Goal: Transaction & Acquisition: Purchase product/service

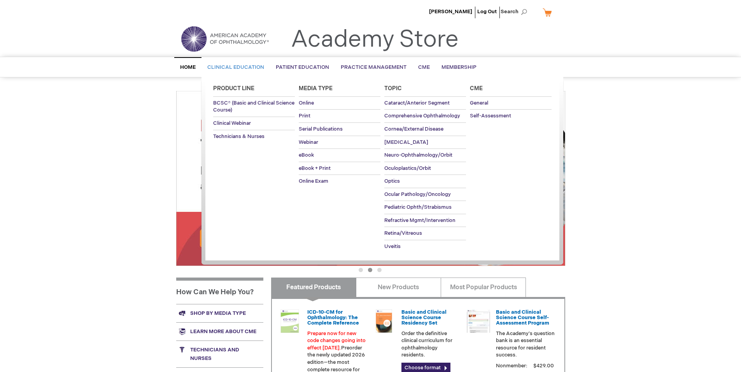
click at [249, 70] on span "Clinical Education" at bounding box center [235, 67] width 57 height 6
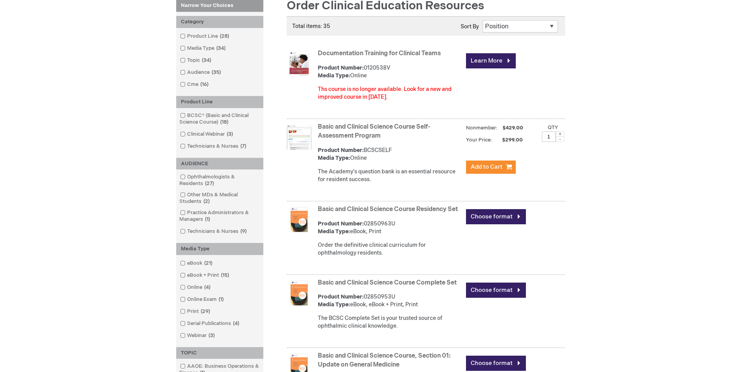
scroll to position [117, 0]
click at [189, 230] on link "Technicians & Nurses 9 items" at bounding box center [214, 231] width 72 height 7
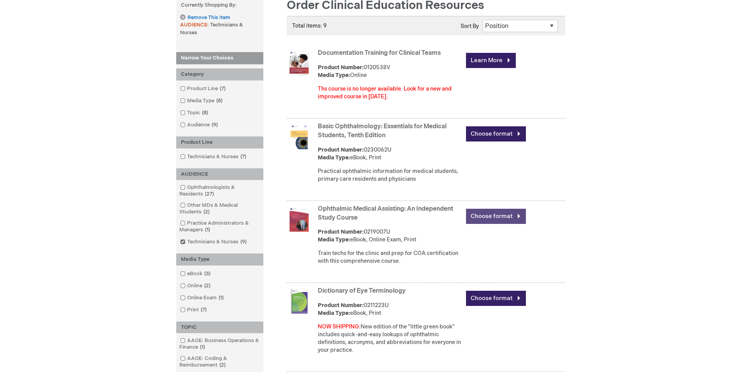
click at [499, 212] on link "Choose format" at bounding box center [496, 216] width 60 height 15
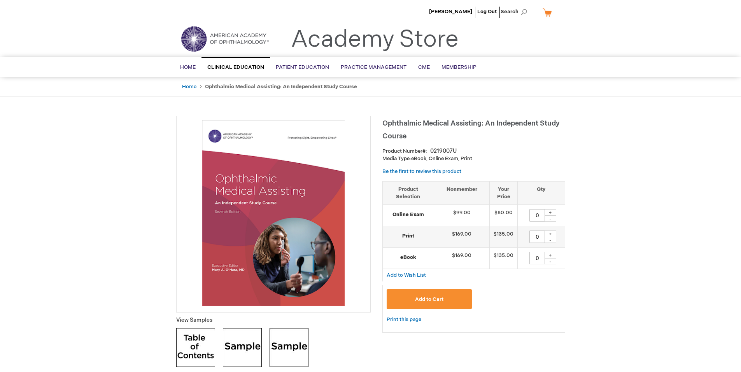
click at [552, 235] on div "+" at bounding box center [551, 234] width 12 height 7
type input "1"
click at [449, 298] on button "Add to Cart" at bounding box center [430, 299] width 86 height 20
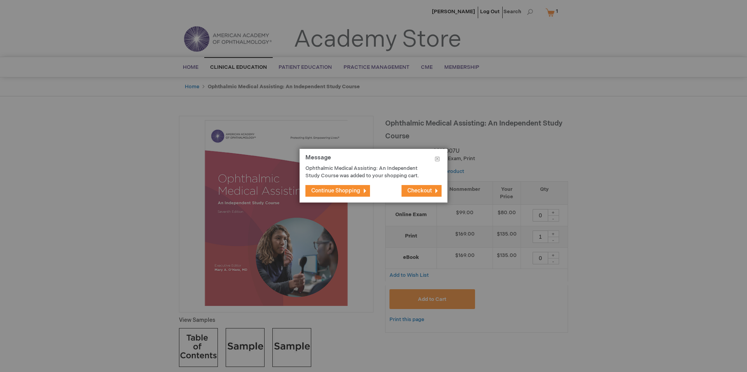
click at [423, 188] on span "Checkout" at bounding box center [419, 191] width 25 height 7
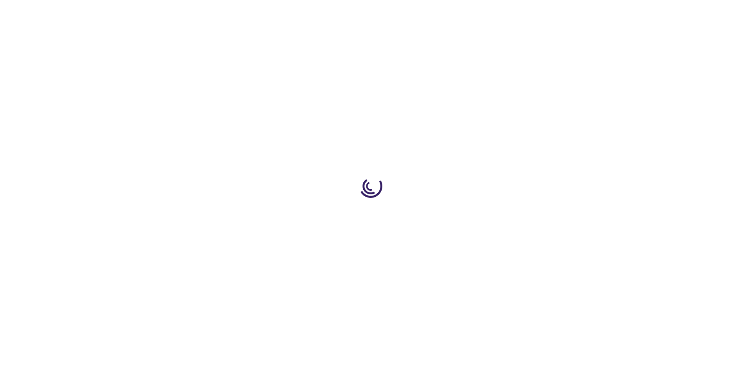
select select "US"
select select "47"
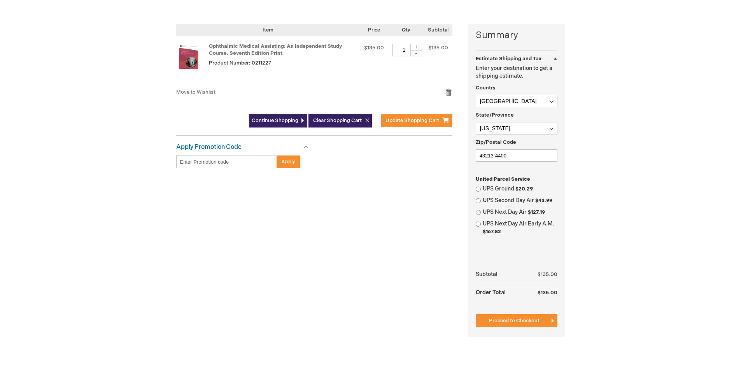
scroll to position [195, 0]
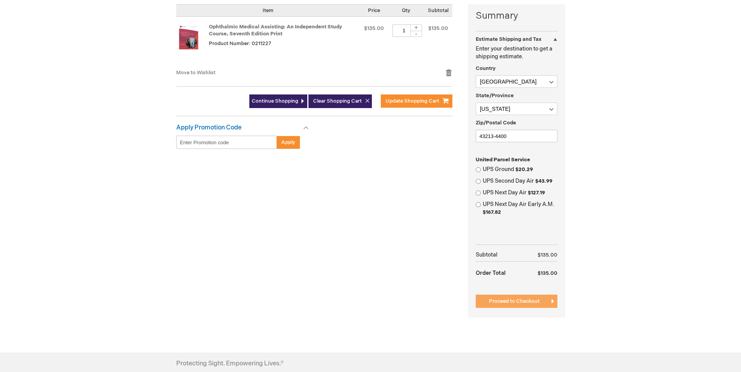
click at [512, 299] on span "Proceed to Checkout" at bounding box center [514, 301] width 51 height 6
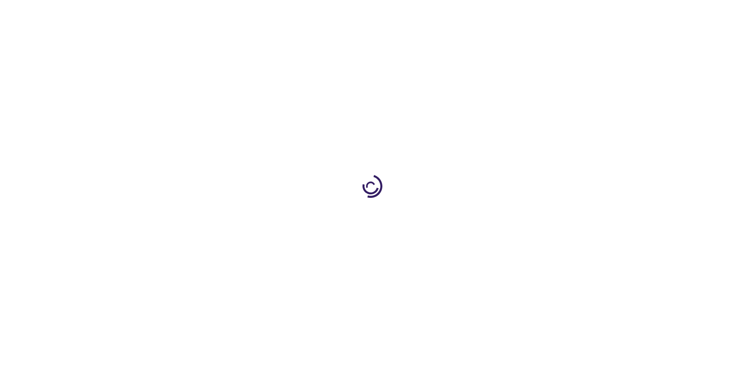
select select "US"
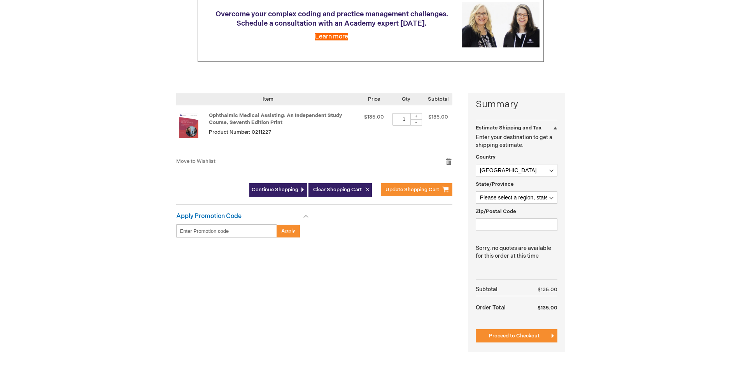
scroll to position [78, 0]
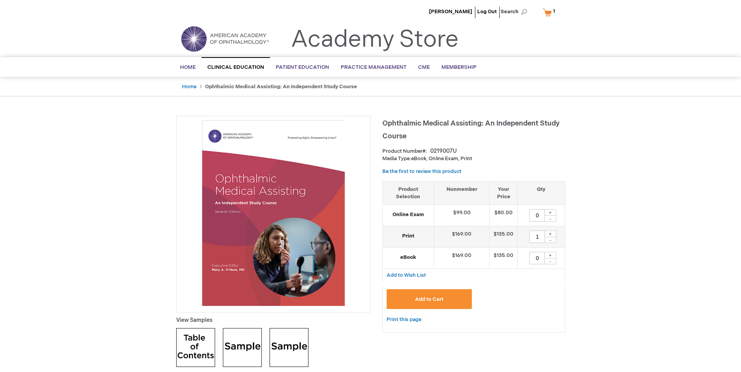
click at [551, 11] on link "My Cart 1 1 items" at bounding box center [550, 12] width 19 height 14
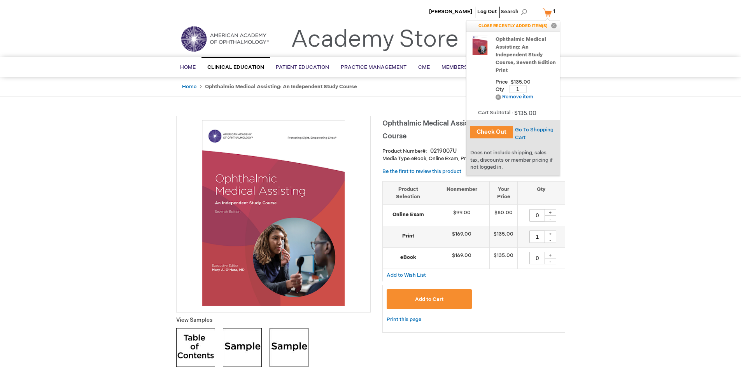
click at [496, 129] on button "Check Out" at bounding box center [491, 132] width 43 height 12
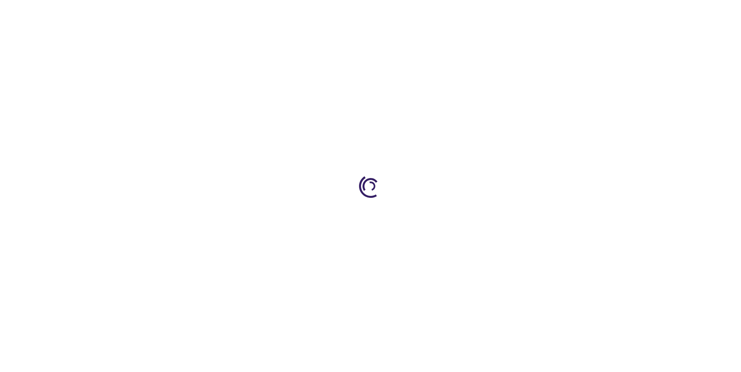
select select "US"
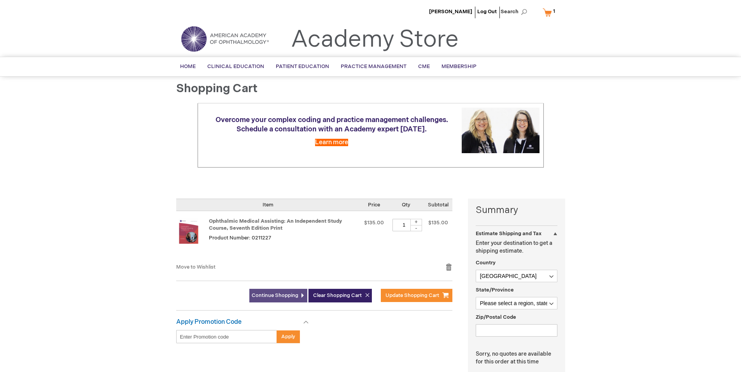
click at [289, 298] on span "Continue Shopping" at bounding box center [275, 296] width 47 height 6
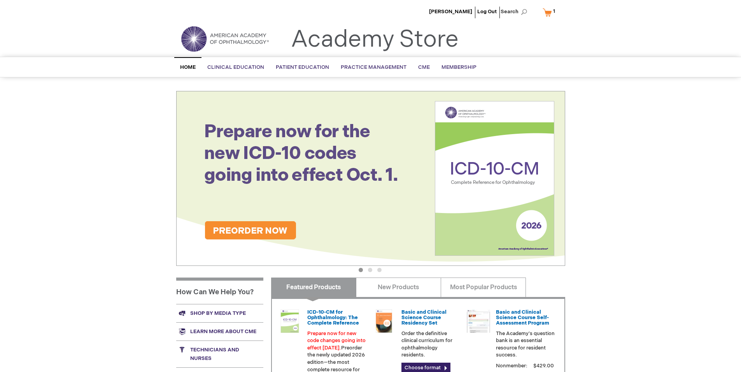
click at [550, 13] on link "My Cart 1 1 items" at bounding box center [550, 12] width 19 height 14
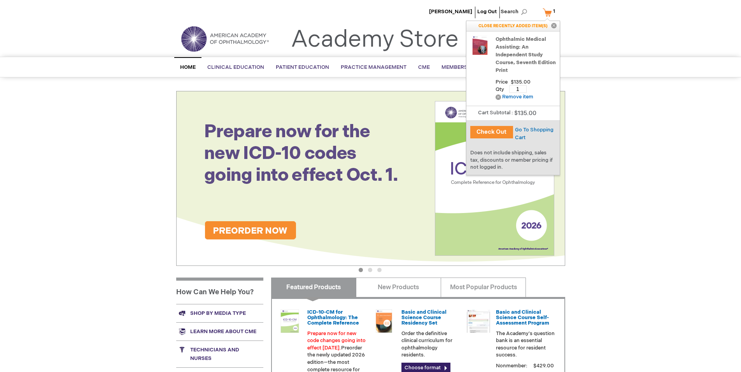
click at [504, 135] on button "Check Out" at bounding box center [491, 132] width 43 height 12
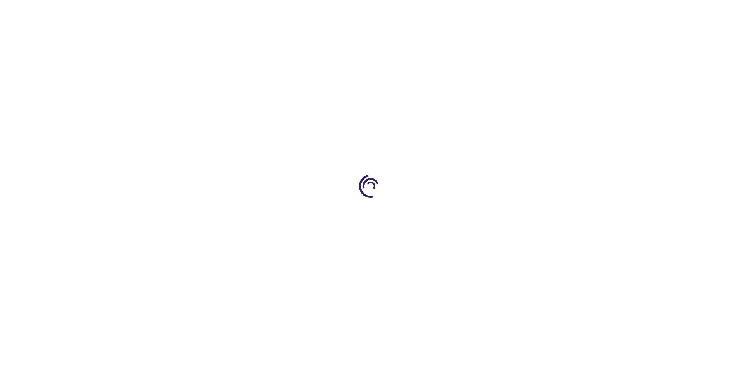
select select "US"
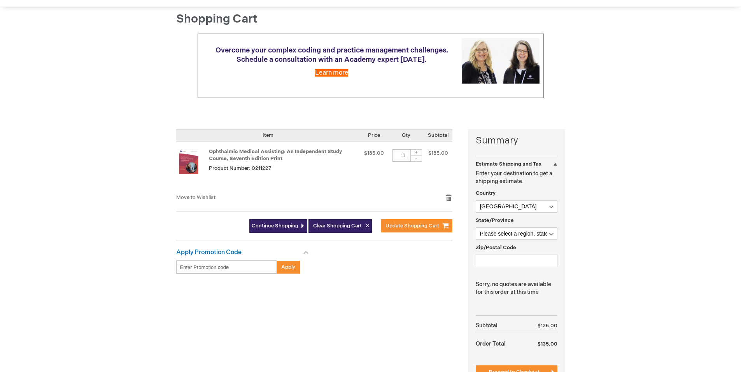
scroll to position [195, 0]
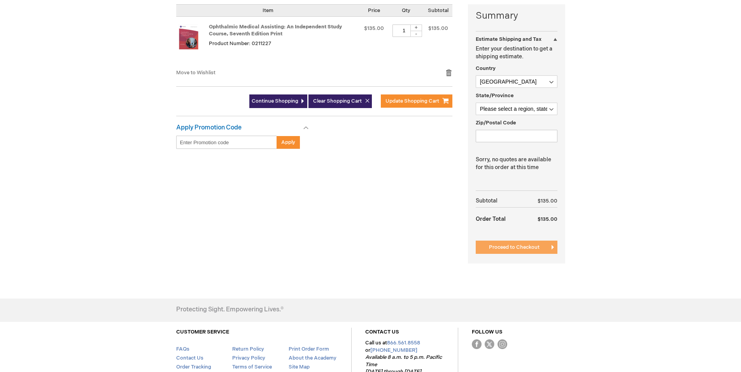
click at [527, 245] on span "Proceed to Checkout" at bounding box center [514, 247] width 51 height 6
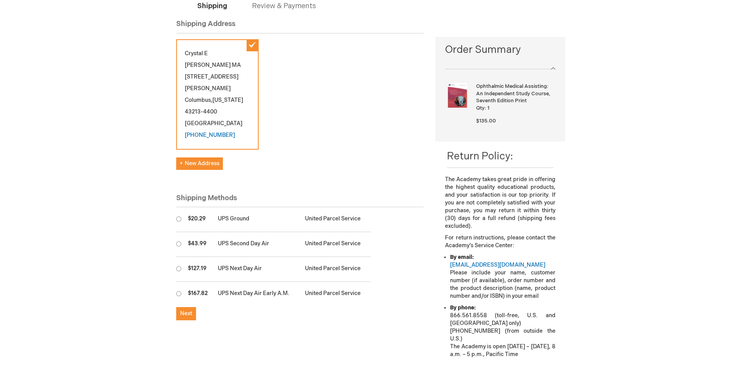
scroll to position [117, 0]
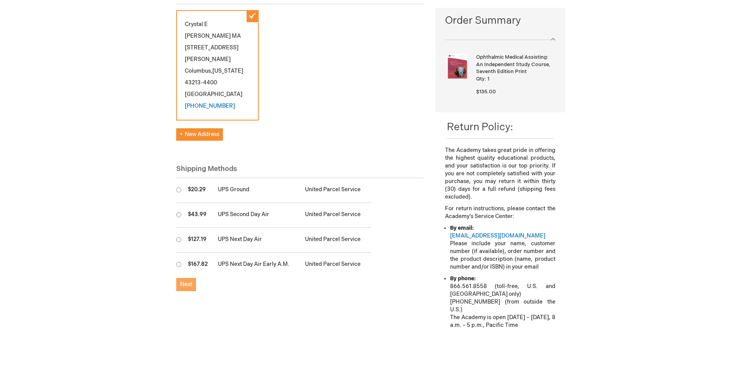
click at [187, 281] on span "Next" at bounding box center [186, 284] width 12 height 7
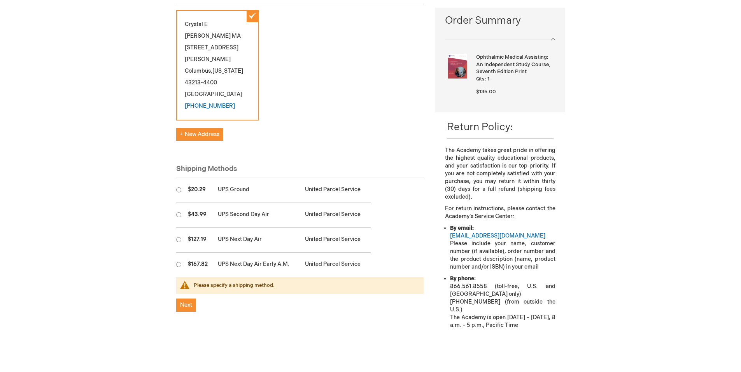
click at [180, 188] on input "radio" at bounding box center [178, 190] width 5 height 5
radio input "true"
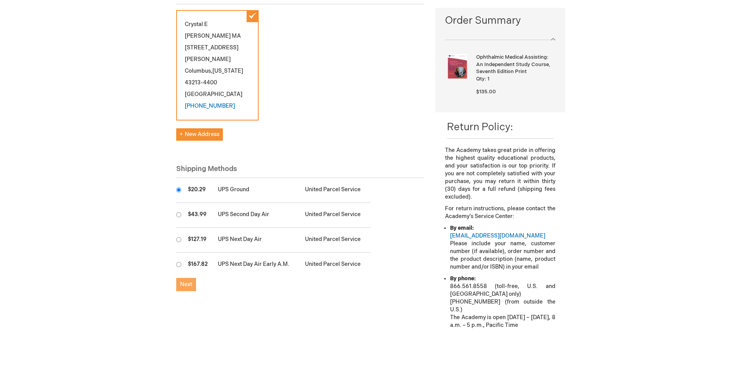
click at [185, 281] on span "Next" at bounding box center [186, 284] width 12 height 7
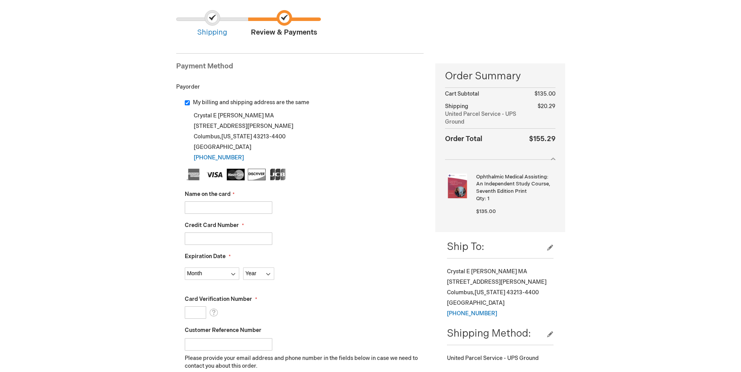
scroll to position [78, 0]
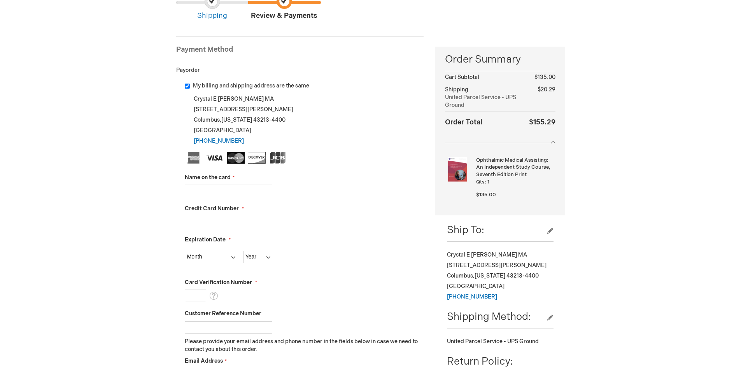
click at [259, 196] on input "Name on the card" at bounding box center [229, 191] width 88 height 12
type input "Aaron C Mack"
type input "4246315393856792"
select select "12"
select select "2028"
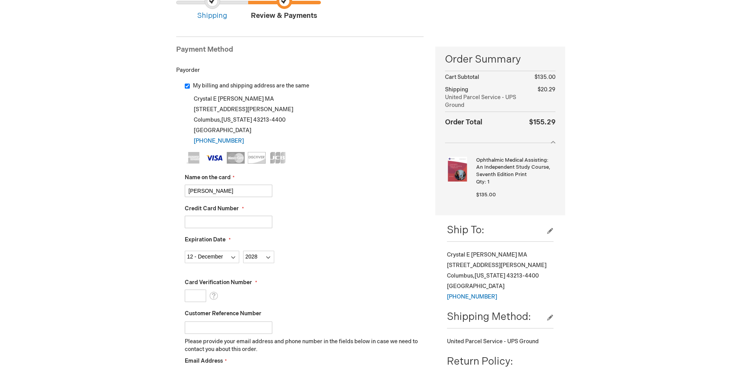
click at [202, 292] on input "Card Verification Number" at bounding box center [195, 296] width 21 height 12
click at [261, 222] on input "4246315393856792" at bounding box center [229, 222] width 88 height 12
click at [196, 289] on div "Card Verification Number What is this?" at bounding box center [304, 290] width 239 height 23
click at [193, 291] on input "Card Verification Number" at bounding box center [195, 296] width 21 height 12
type input "882"
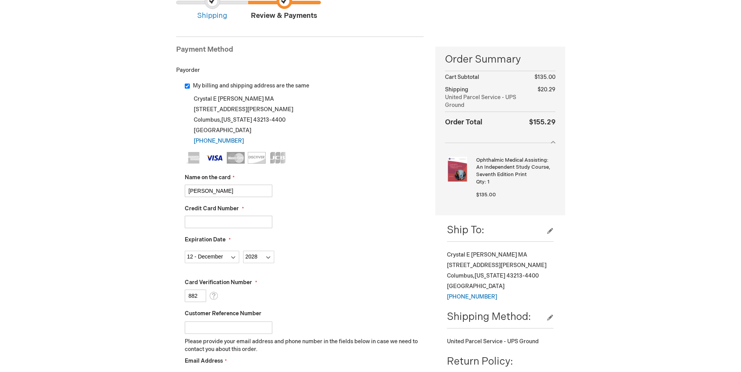
click at [330, 241] on div "Expiration Date Month 01 - January 02 - February 03 - March 04 - April 05 - May…" at bounding box center [304, 249] width 239 height 27
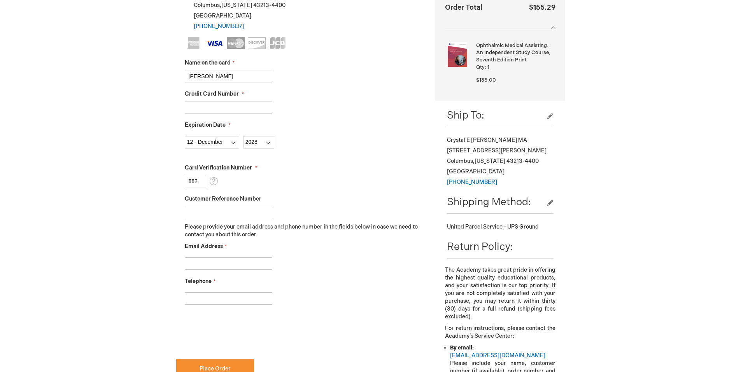
scroll to position [195, 0]
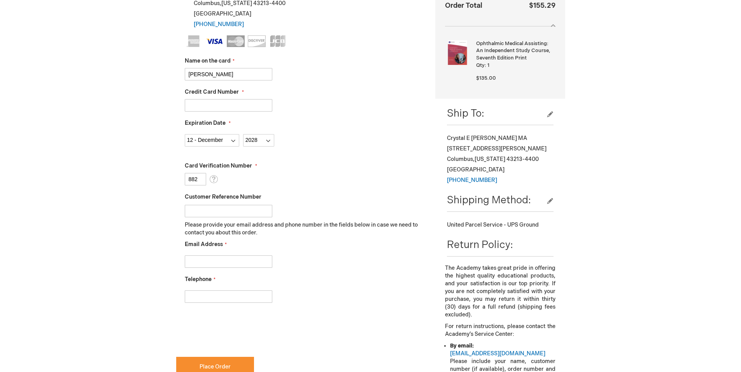
click at [226, 267] on input "Email Address" at bounding box center [229, 262] width 88 height 12
type input "crystal@canyoneyemd.com"
type input "6148669134"
checkbox input "true"
drag, startPoint x: 238, startPoint y: 298, endPoint x: 123, endPoint y: 293, distance: 115.3
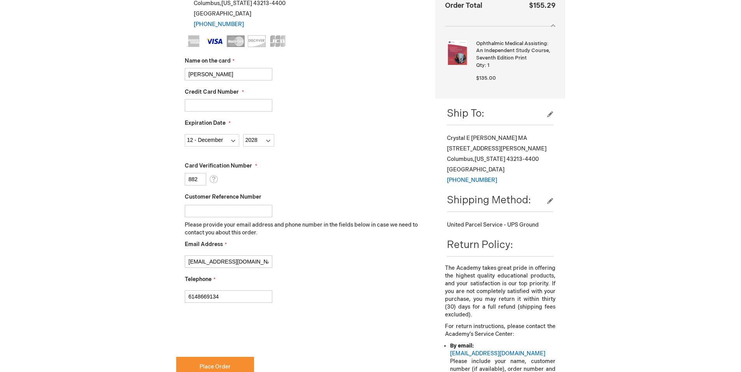
click at [130, 295] on div "Crystal Alwood Log Out Search My Cart 1 1 items CLOSE RECENTLY ADDED ITEM(S) Cl…" at bounding box center [370, 213] width 741 height 816
type input "6148666179"
click at [303, 305] on fieldset "Name on the card Aaron C Mack Credit Card Number 4246315393856792 Expiration Da…" at bounding box center [304, 172] width 239 height 275
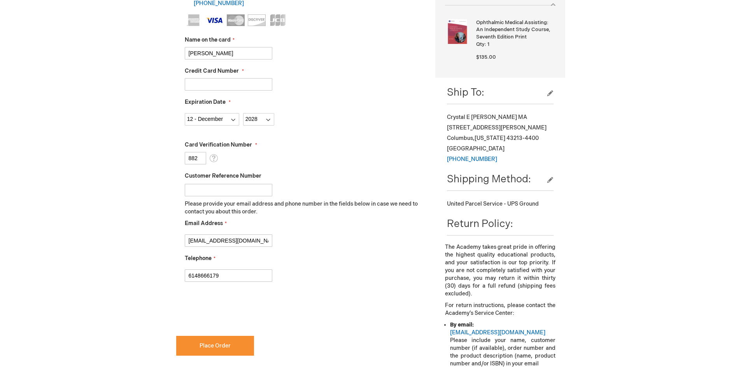
scroll to position [233, 0]
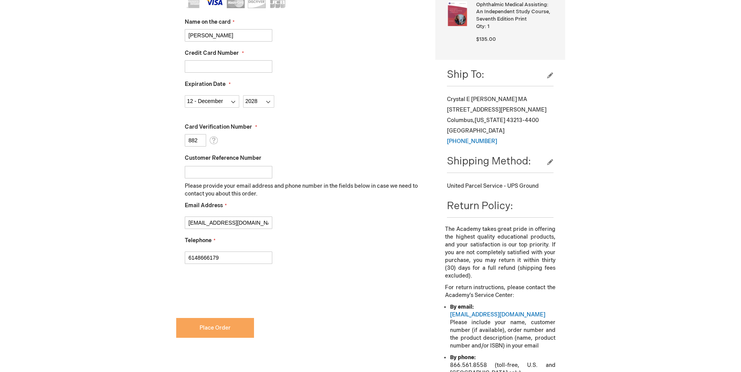
click at [224, 328] on span "Place Order" at bounding box center [215, 328] width 31 height 7
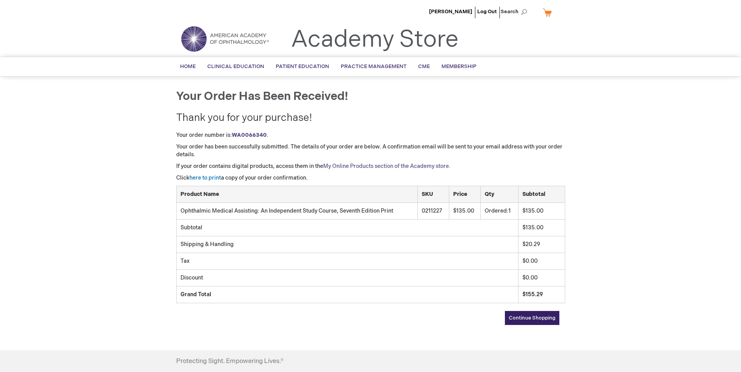
click at [393, 167] on link "My Online Products section of the Academy store." at bounding box center [386, 166] width 127 height 7
